Goal: Information Seeking & Learning: Learn about a topic

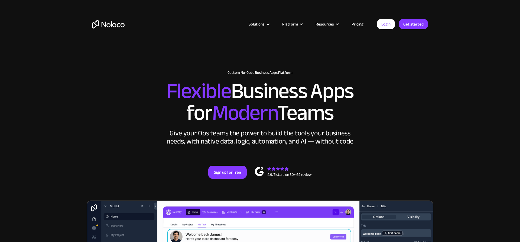
click at [359, 23] on link "Pricing" at bounding box center [357, 24] width 25 height 7
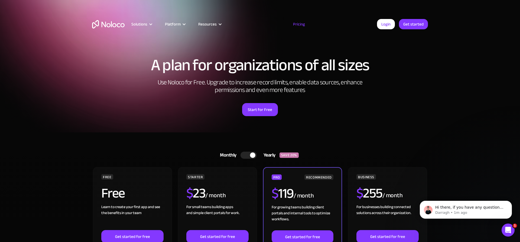
click at [113, 24] on img "home" at bounding box center [108, 24] width 33 height 8
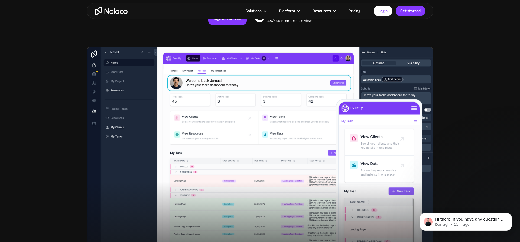
click at [355, 12] on link "Pricing" at bounding box center [354, 10] width 25 height 7
